Goal: Obtain resource: Download file/media

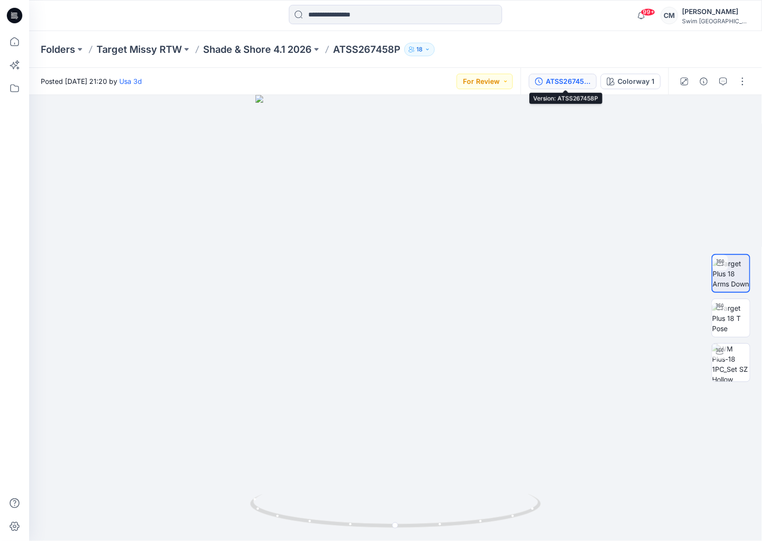
click at [582, 83] on div "ATSS267458P" at bounding box center [568, 81] width 45 height 11
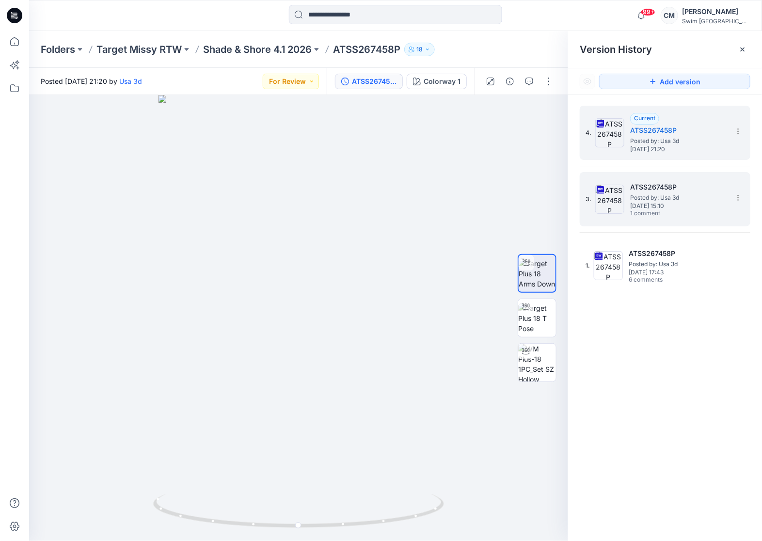
click at [646, 198] on span "Posted by: Usa 3d" at bounding box center [678, 198] width 97 height 10
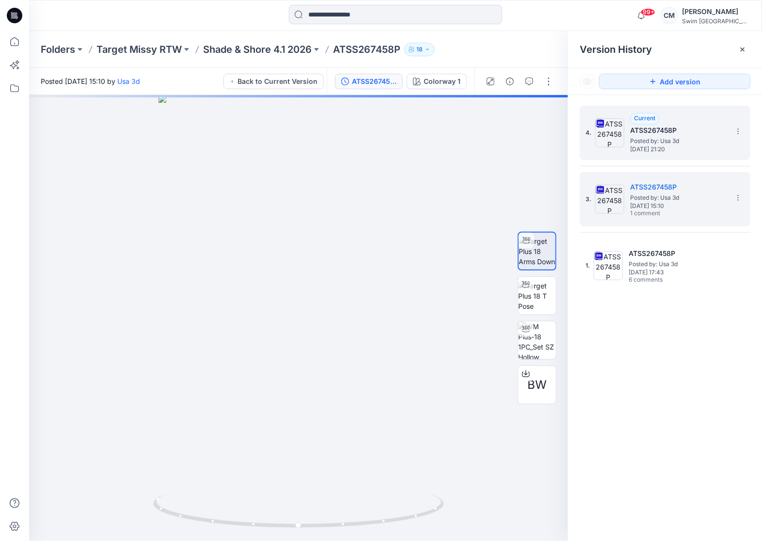
click at [637, 136] on span "Posted by: Usa 3d" at bounding box center [678, 141] width 97 height 10
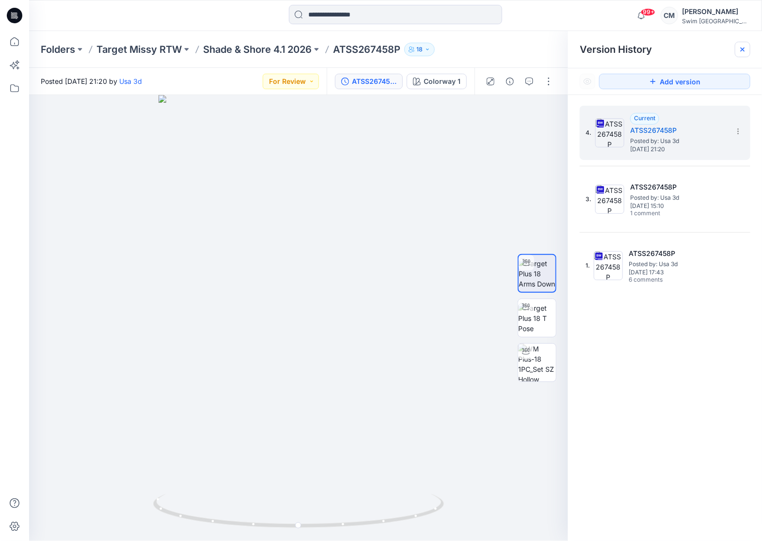
click at [743, 47] on icon at bounding box center [743, 50] width 8 height 8
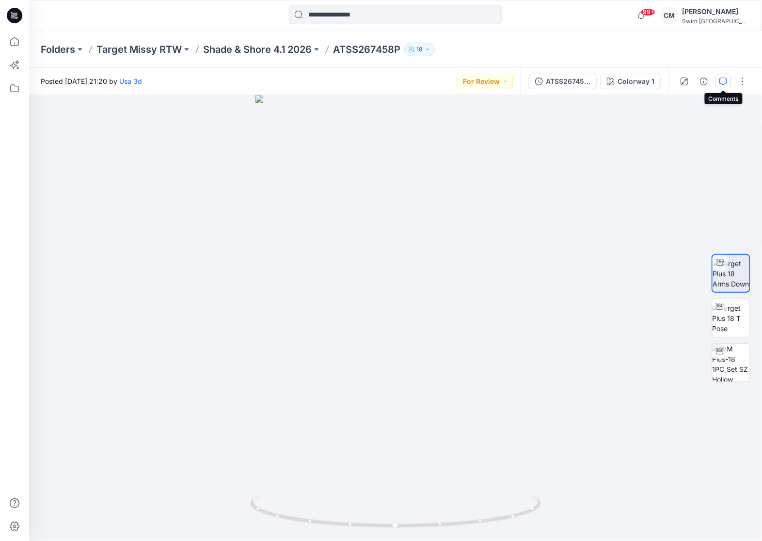
click at [723, 85] on button "button" at bounding box center [724, 82] width 16 height 16
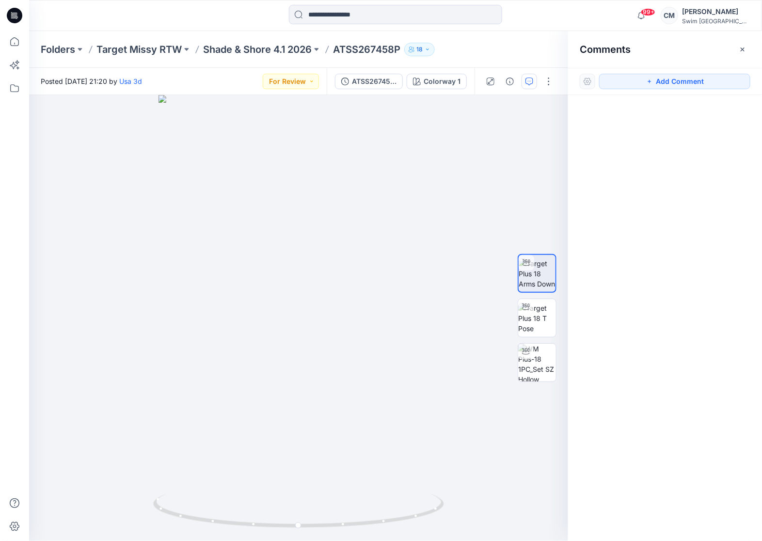
click at [733, 48] on div "Comments" at bounding box center [665, 49] width 194 height 36
click at [746, 51] on icon "button" at bounding box center [743, 50] width 8 height 8
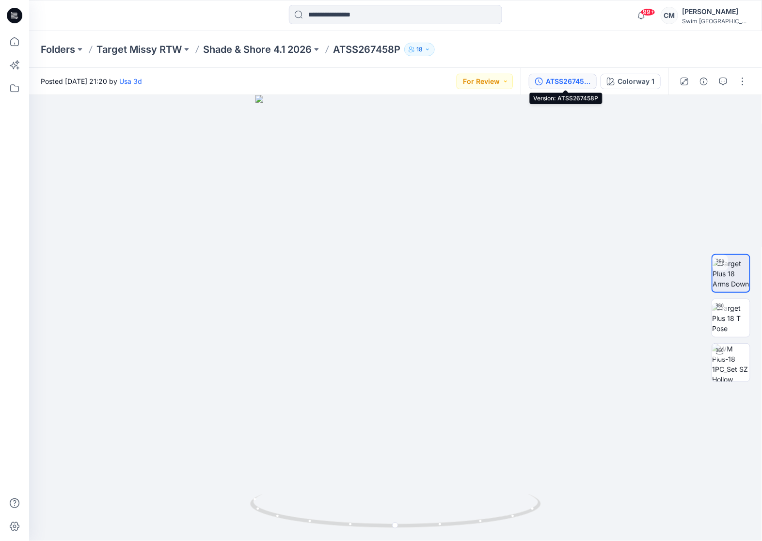
click at [566, 83] on div "ATSS267458P" at bounding box center [568, 81] width 45 height 11
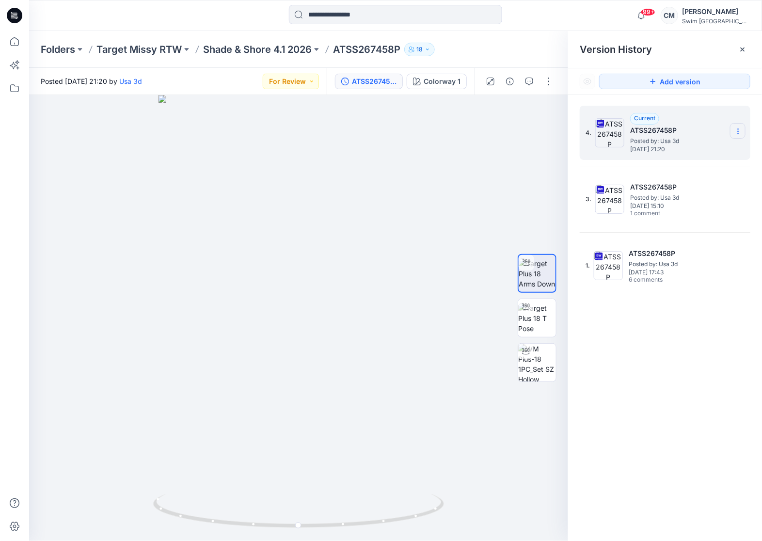
click at [734, 130] on section at bounding box center [738, 131] width 16 height 16
click at [691, 148] on span "Download Source BW File" at bounding box center [689, 151] width 81 height 12
click at [747, 53] on div at bounding box center [743, 50] width 16 height 16
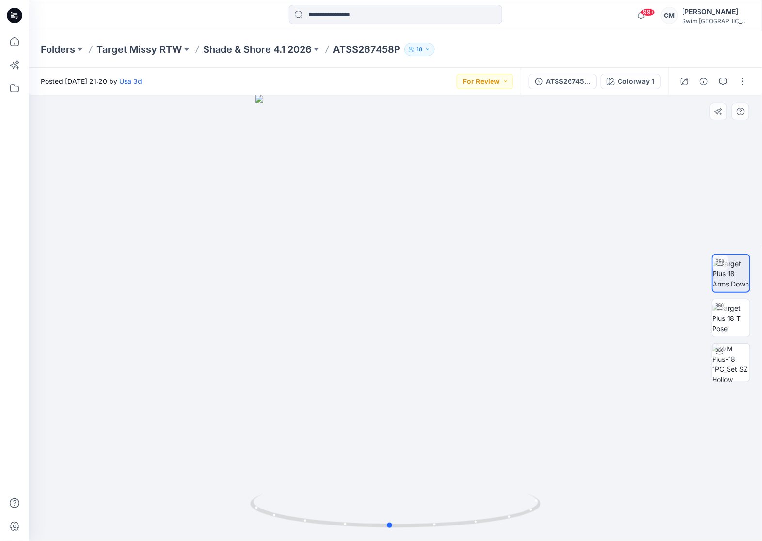
drag, startPoint x: 417, startPoint y: 327, endPoint x: 414, endPoint y: 320, distance: 8.3
click at [414, 320] on div at bounding box center [395, 318] width 733 height 446
click at [416, 324] on div at bounding box center [395, 318] width 733 height 446
click at [508, 83] on button "For Review" at bounding box center [485, 82] width 56 height 16
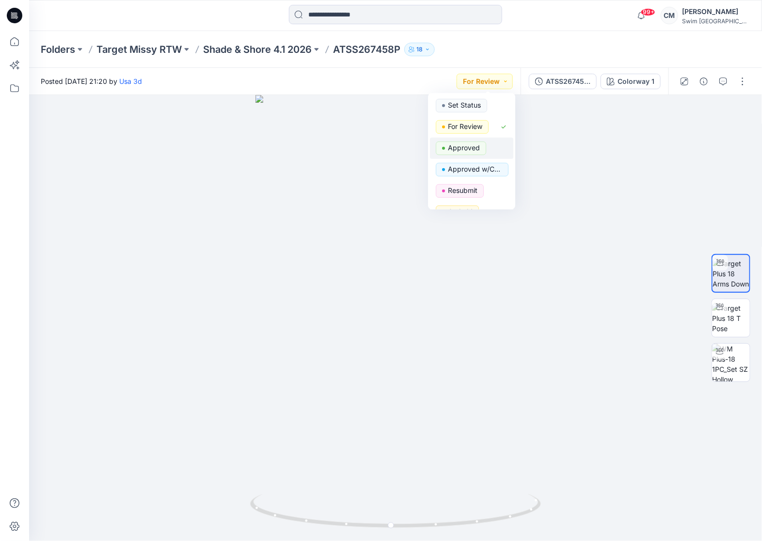
click at [480, 145] on span "Approved" at bounding box center [461, 149] width 50 height 14
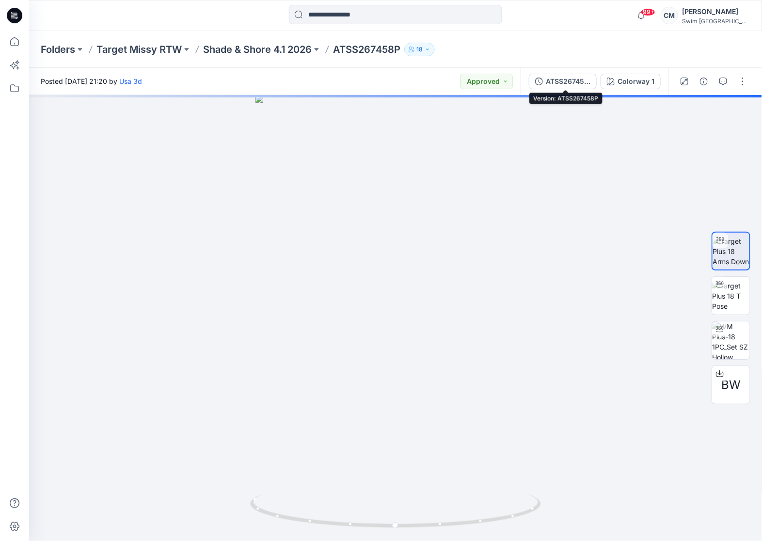
click at [576, 83] on div "ATSS267458P" at bounding box center [568, 81] width 45 height 11
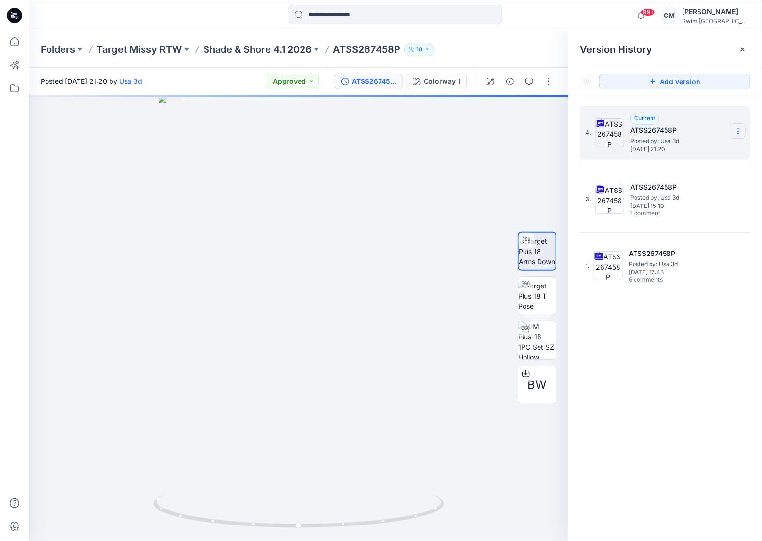
click at [741, 131] on icon at bounding box center [739, 132] width 8 height 8
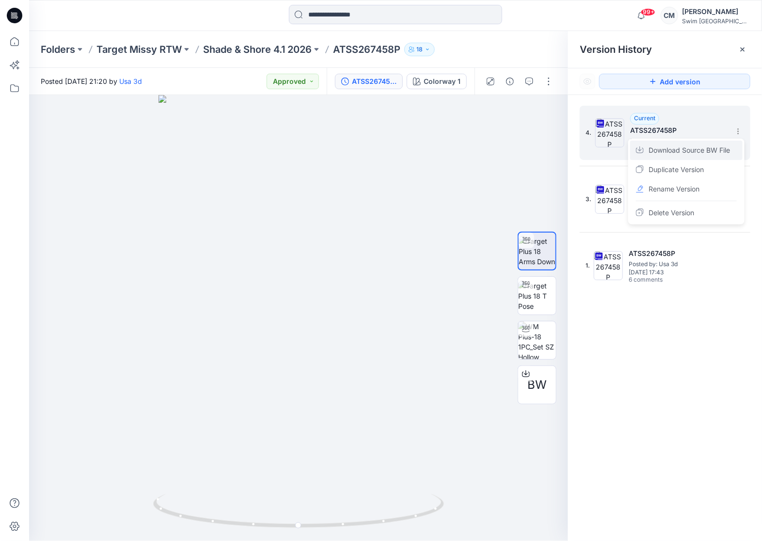
click at [726, 145] on span "Download Source BW File" at bounding box center [689, 151] width 81 height 12
click at [243, 53] on p "Shade & Shore 4.1 2026" at bounding box center [257, 50] width 109 height 14
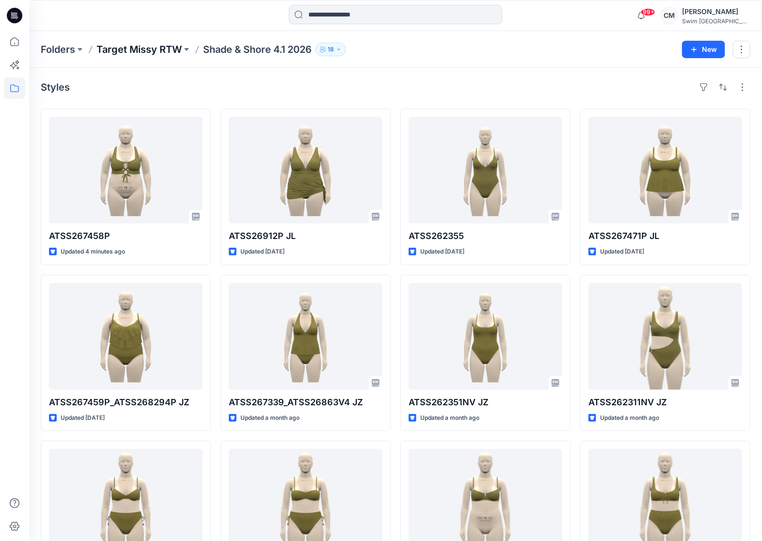
click at [161, 50] on p "Target Missy RTW" at bounding box center [138, 50] width 85 height 14
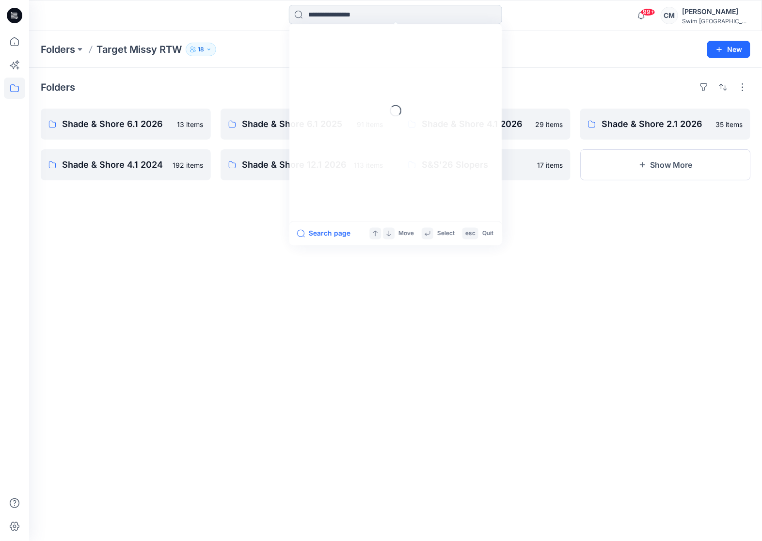
click at [301, 19] on input at bounding box center [395, 14] width 213 height 19
type input "*********"
click at [151, 77] on div "Folders Shade & Shore 6.1 2026 13 items Shade & Shore 4.1 2024 192 items Shade …" at bounding box center [395, 304] width 733 height 473
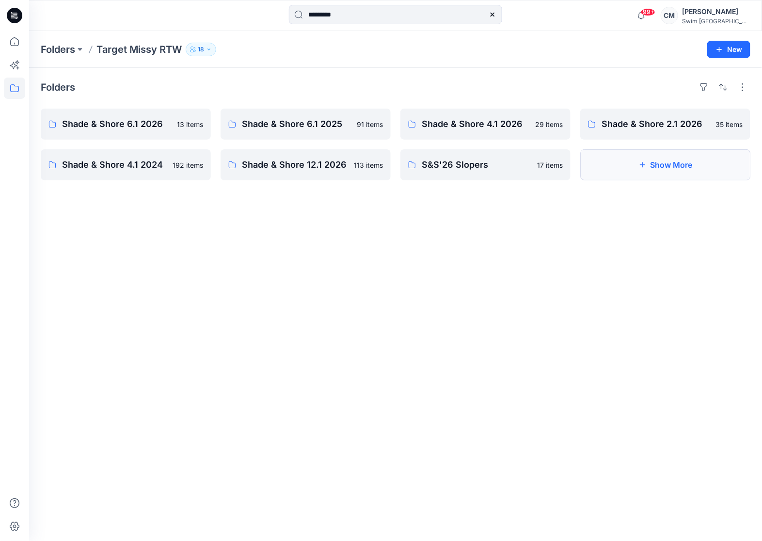
click at [657, 159] on button "Show More" at bounding box center [665, 164] width 170 height 31
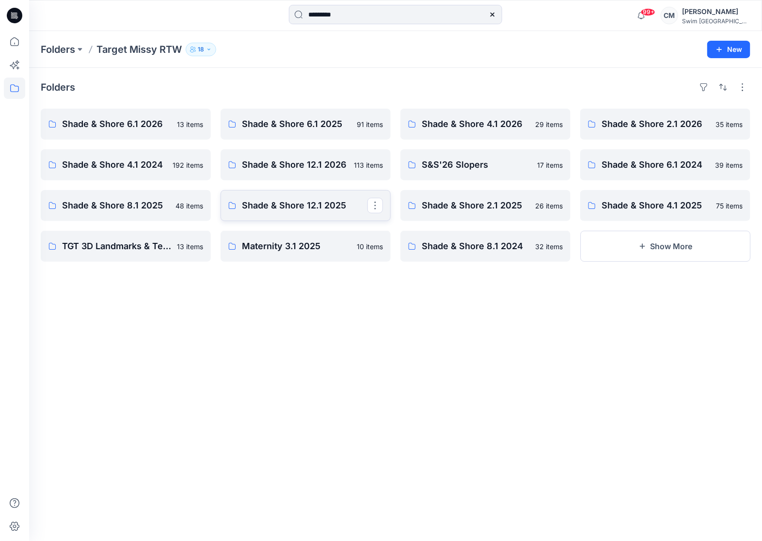
click at [286, 209] on p "Shade & Shore 12.1 2025" at bounding box center [305, 206] width 126 height 14
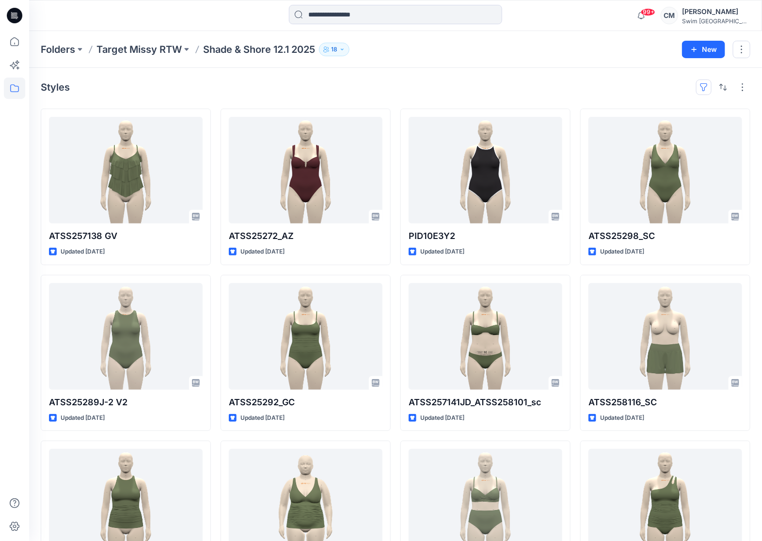
click at [701, 82] on button "button" at bounding box center [704, 88] width 16 height 16
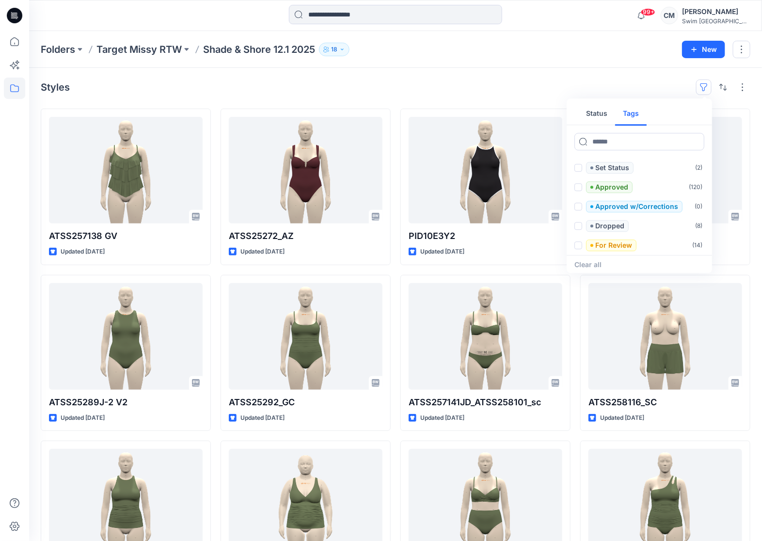
click at [630, 117] on button "Tags" at bounding box center [631, 113] width 32 height 23
click at [627, 140] on input at bounding box center [640, 141] width 130 height 17
type input "****"
click at [582, 167] on span at bounding box center [579, 168] width 8 height 8
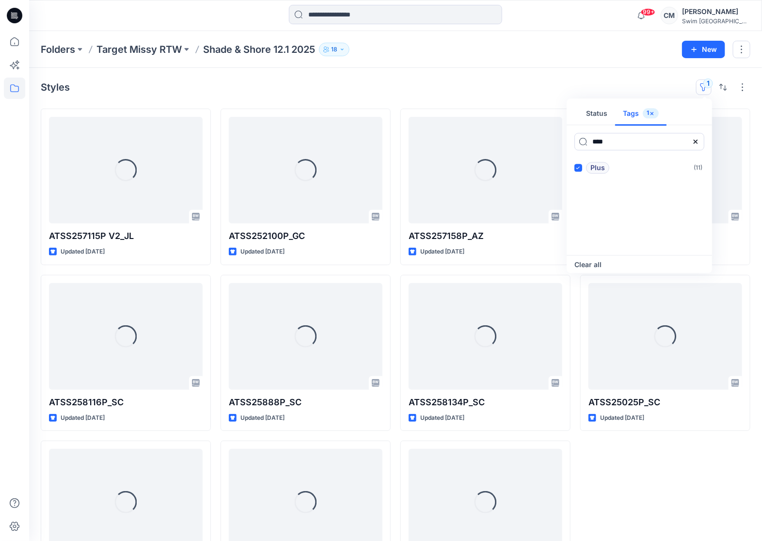
click at [557, 53] on div "Folders Target Missy RTW Shade & Shore 12.1 2025 18" at bounding box center [358, 50] width 634 height 14
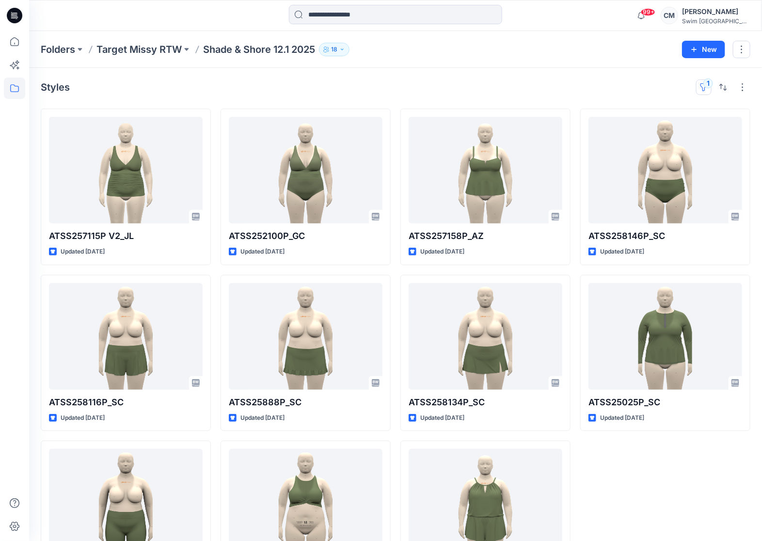
click at [703, 85] on button "1" at bounding box center [704, 88] width 16 height 16
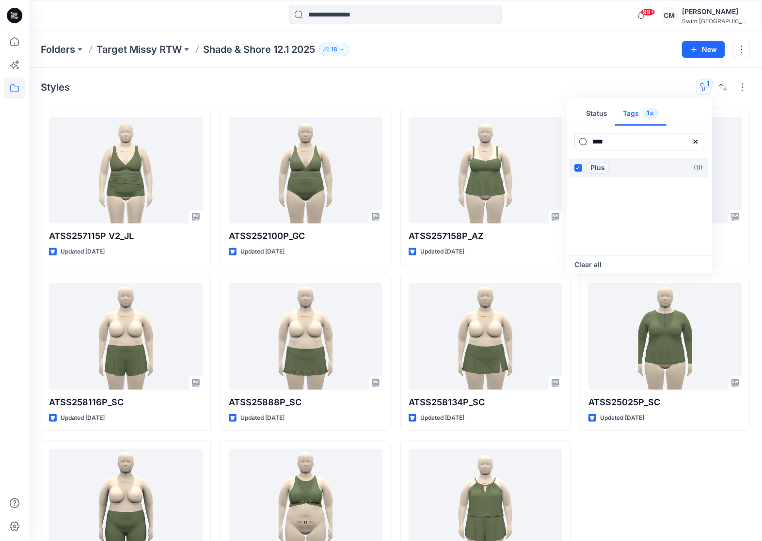
click at [574, 173] on label "Plus ( 11 )" at bounding box center [639, 167] width 140 height 19
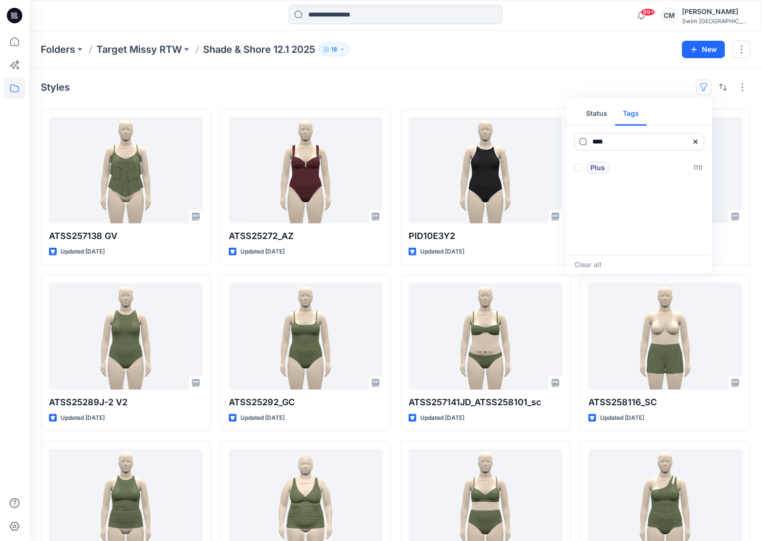
click at [568, 88] on div "Styles Status Tags **** Plus ( 11 ) Clear all" at bounding box center [396, 88] width 710 height 16
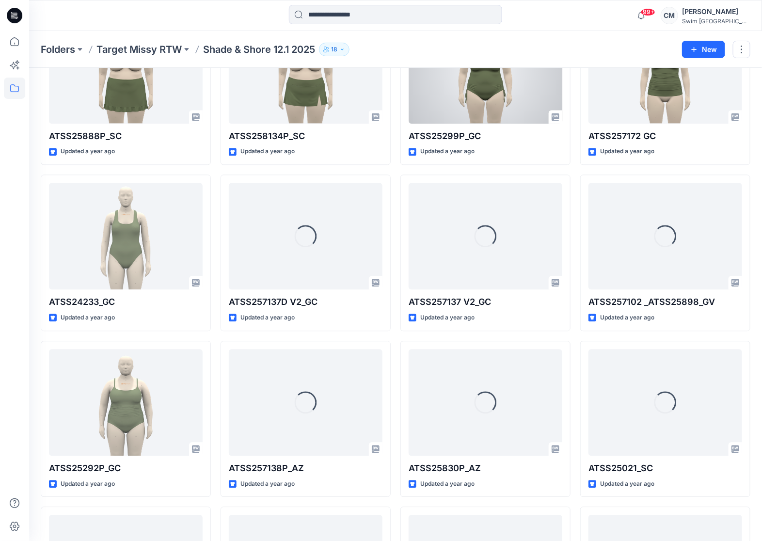
scroll to position [5430, 0]
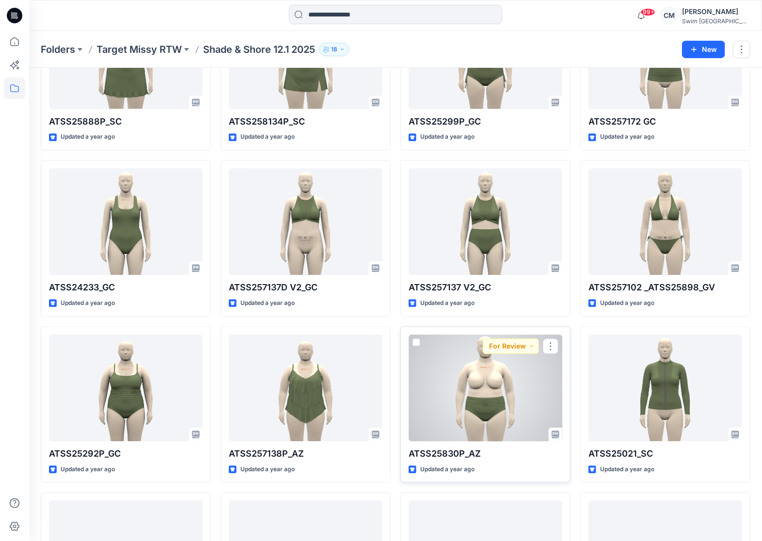
click at [521, 372] on div at bounding box center [486, 388] width 154 height 107
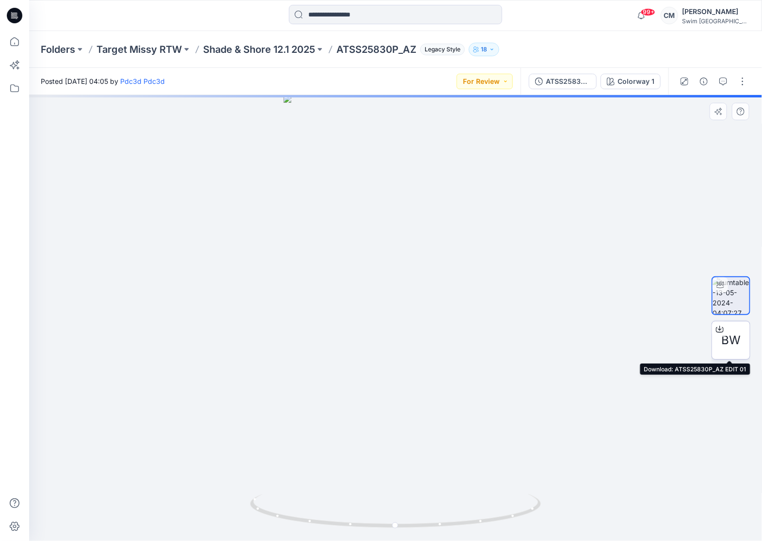
click at [728, 322] on div "BW" at bounding box center [731, 340] width 39 height 39
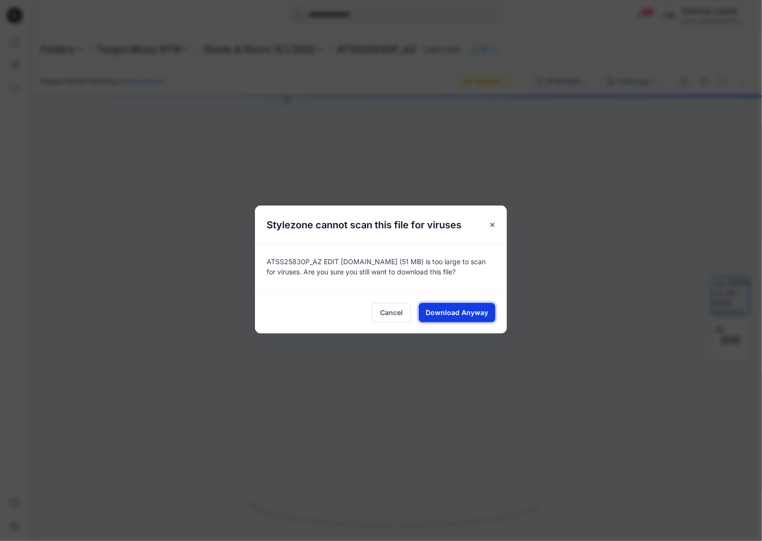
click at [434, 313] on span "Download Anyway" at bounding box center [457, 312] width 63 height 10
